Goal: Transaction & Acquisition: Download file/media

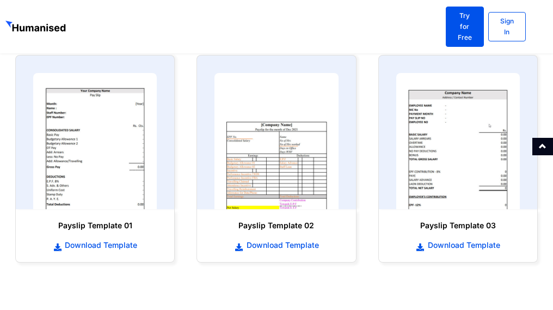
scroll to position [529, 0]
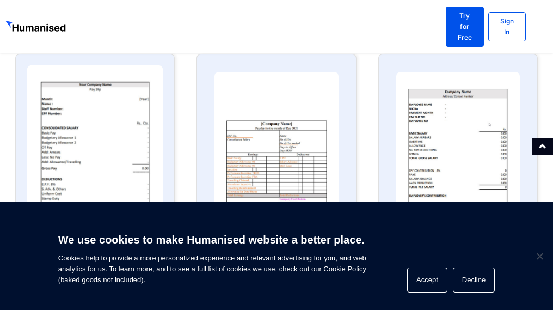
click at [103, 162] on img at bounding box center [95, 140] width 136 height 150
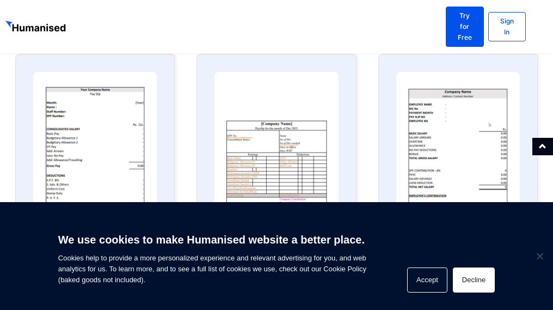
click at [474, 271] on button "Decline" at bounding box center [474, 279] width 42 height 25
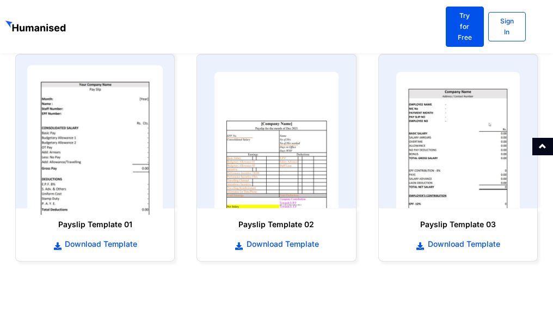
click at [131, 150] on img at bounding box center [95, 140] width 136 height 150
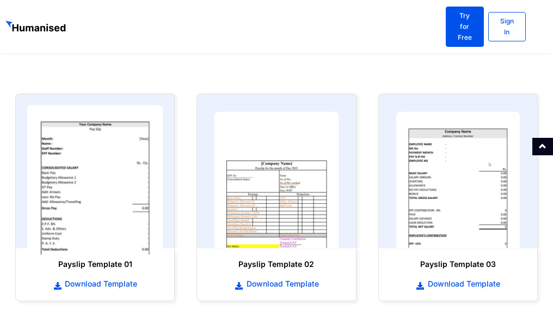
scroll to position [471, 0]
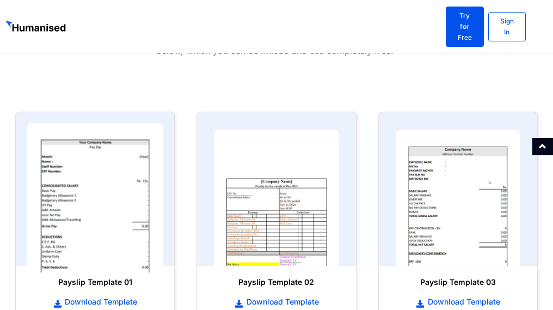
click at [131, 150] on img at bounding box center [95, 198] width 136 height 150
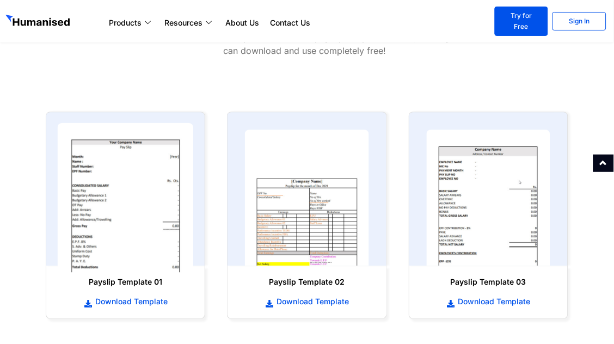
click at [142, 196] on img at bounding box center [126, 198] width 136 height 150
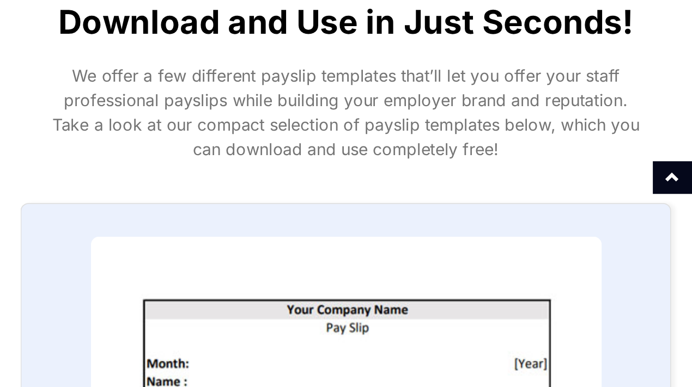
scroll to position [480, 0]
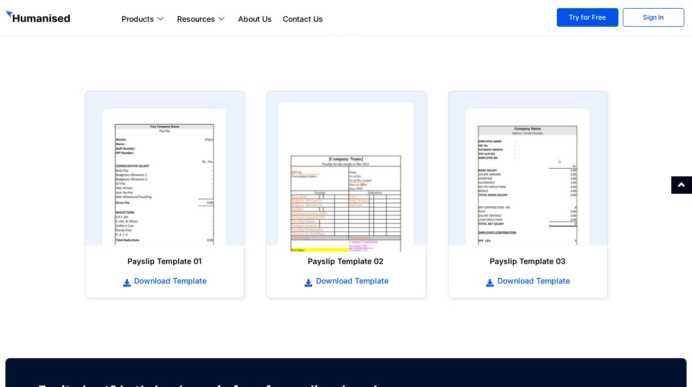
click at [368, 174] on img at bounding box center [346, 177] width 136 height 150
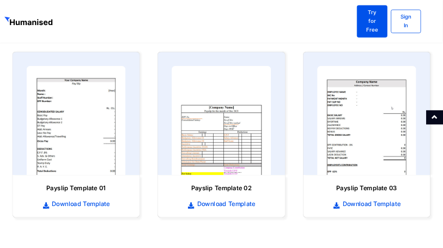
scroll to position [510, 0]
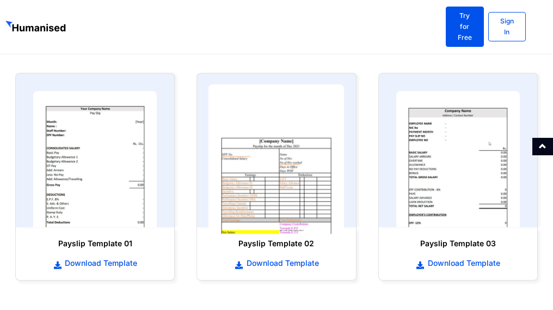
click at [306, 152] on img at bounding box center [277, 159] width 136 height 150
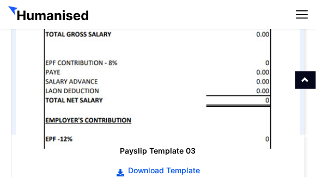
scroll to position [1528, 0]
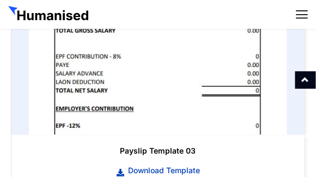
click at [188, 165] on span "Download Template" at bounding box center [162, 170] width 75 height 11
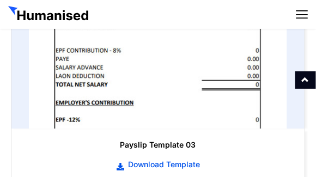
scroll to position [1534, 0]
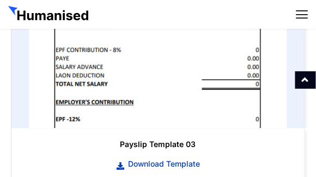
click at [188, 158] on span "Download Template" at bounding box center [162, 163] width 75 height 11
click at [175, 158] on span "Download Template" at bounding box center [162, 163] width 75 height 11
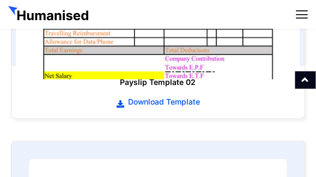
scroll to position [1220, 0]
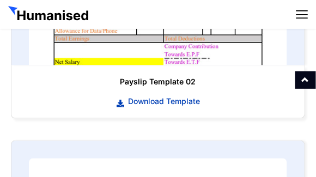
click at [186, 96] on span "Download Template" at bounding box center [162, 101] width 75 height 11
